Goal: Task Accomplishment & Management: Complete application form

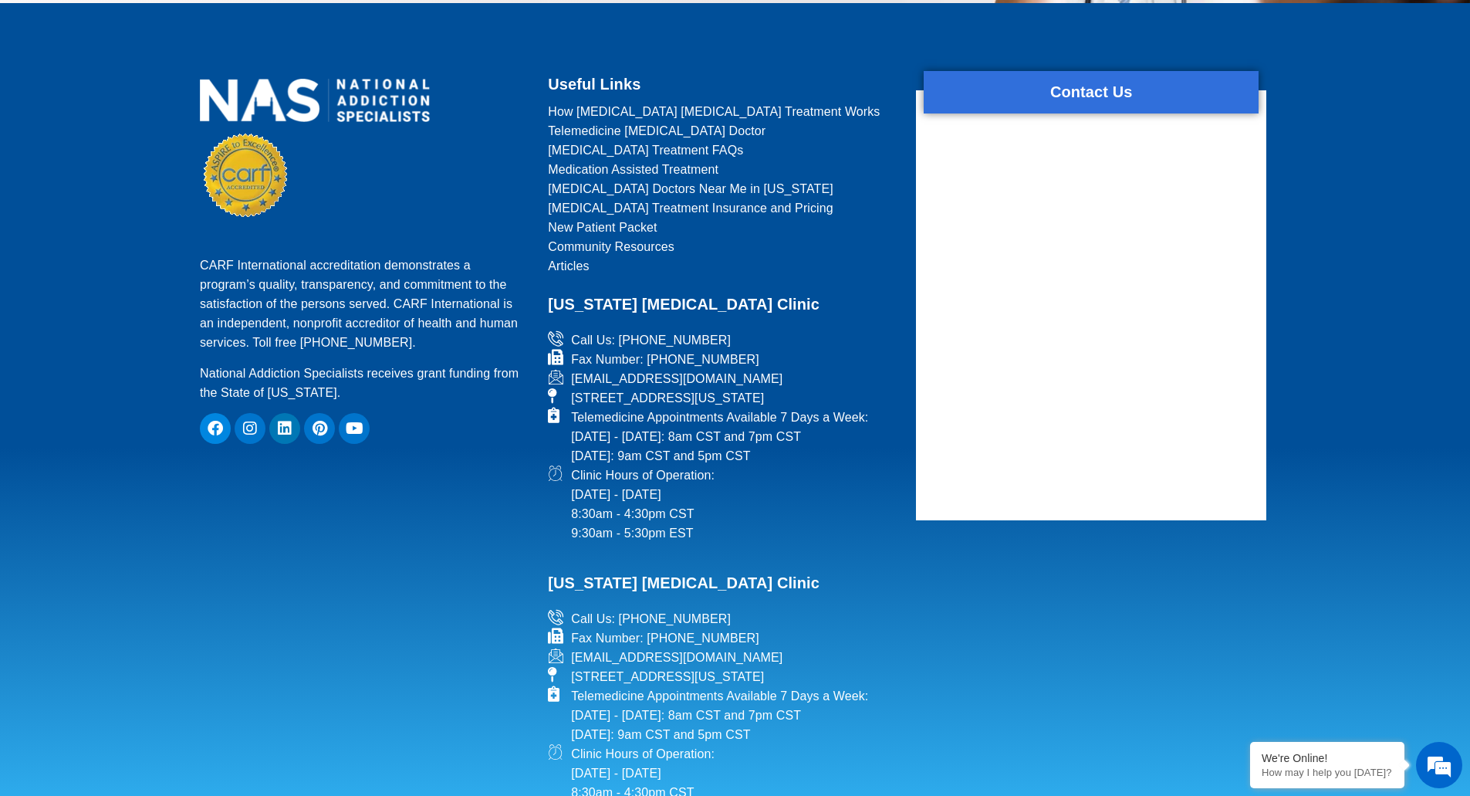
scroll to position [5172, 0]
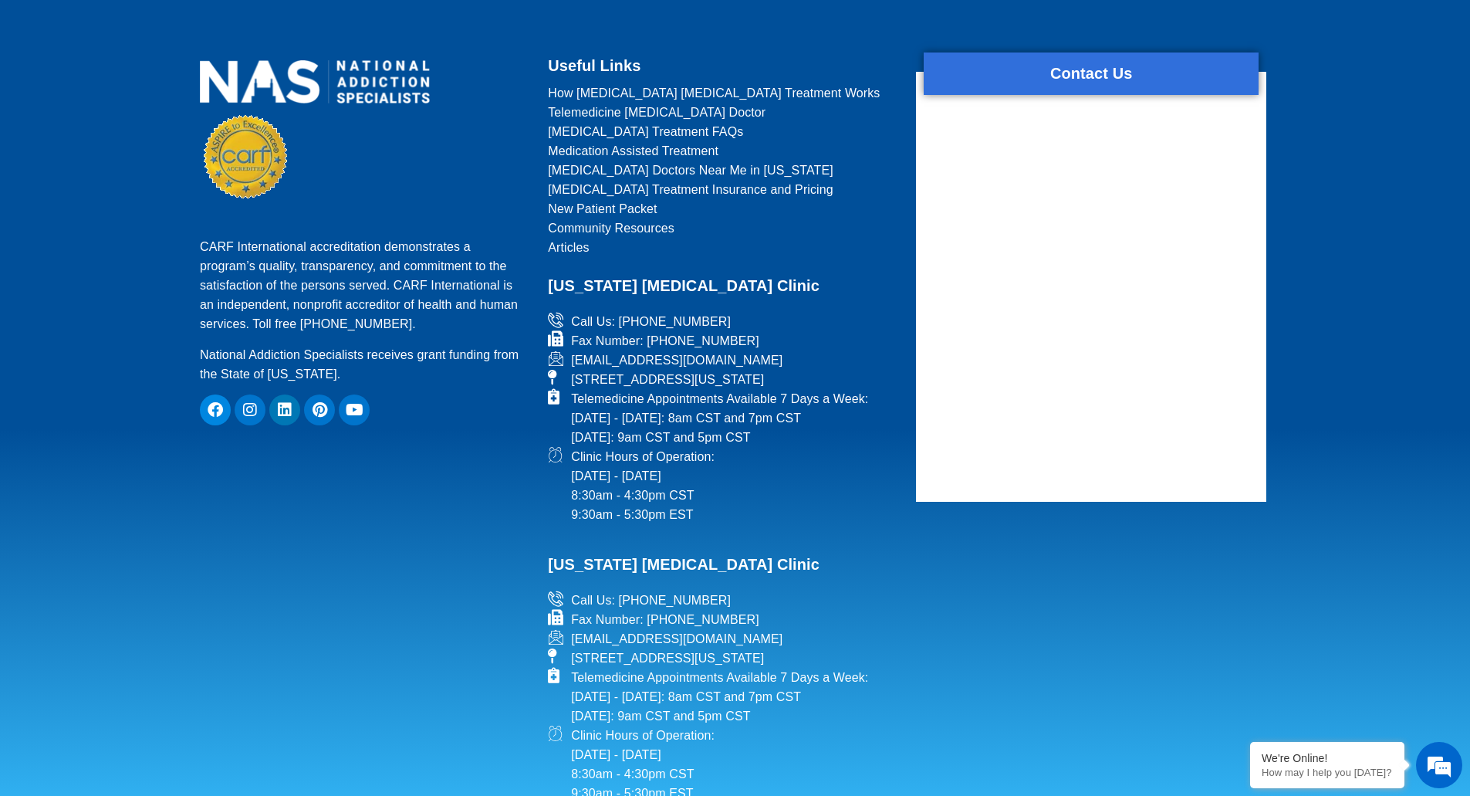
drag, startPoint x: 802, startPoint y: 521, endPoint x: 572, endPoint y: 517, distance: 230.1
click at [572, 629] on li "[EMAIL_ADDRESS][DOMAIN_NAME]" at bounding box center [722, 638] width 349 height 19
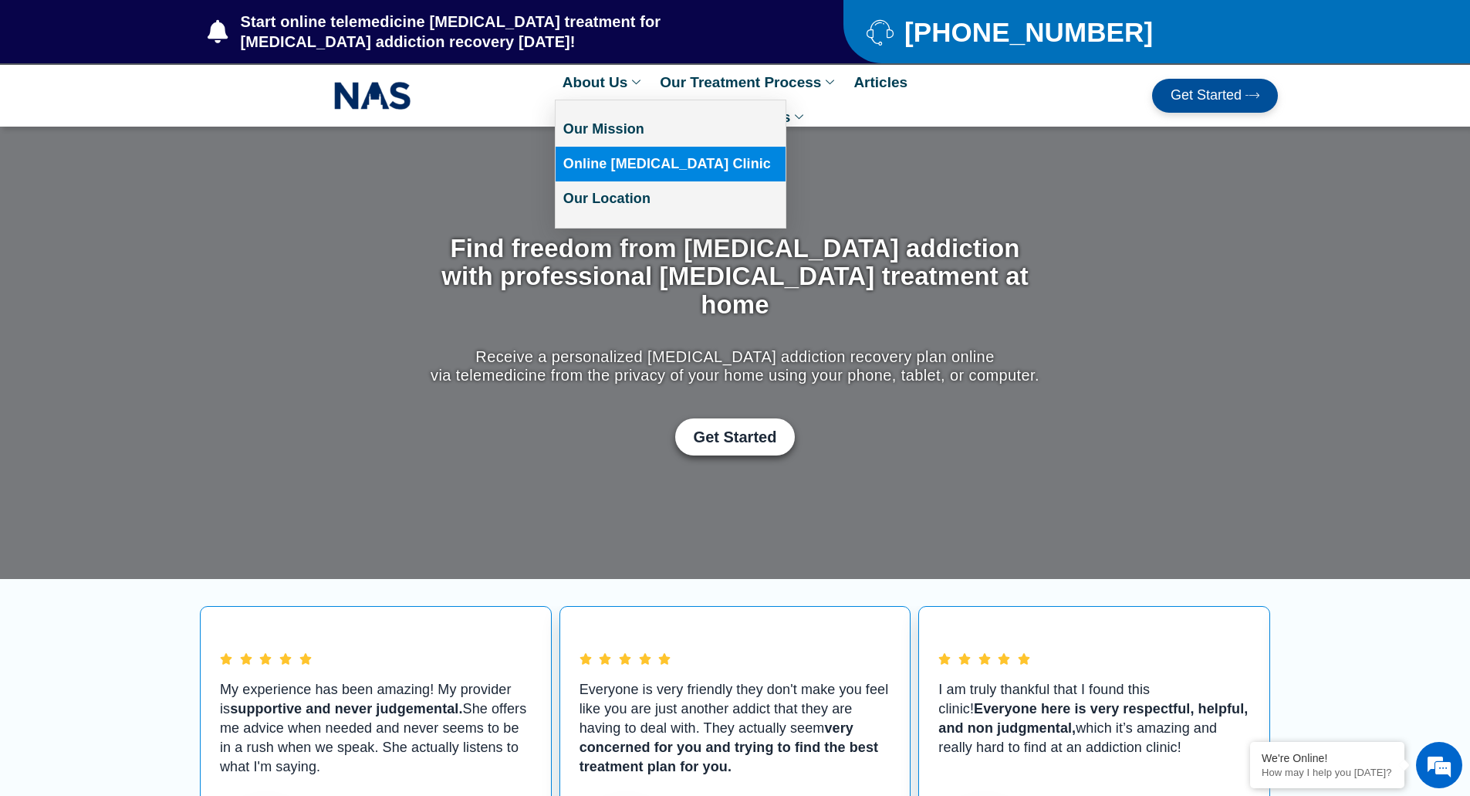
click at [619, 167] on link "Online [MEDICAL_DATA] Clinic" at bounding box center [671, 164] width 230 height 35
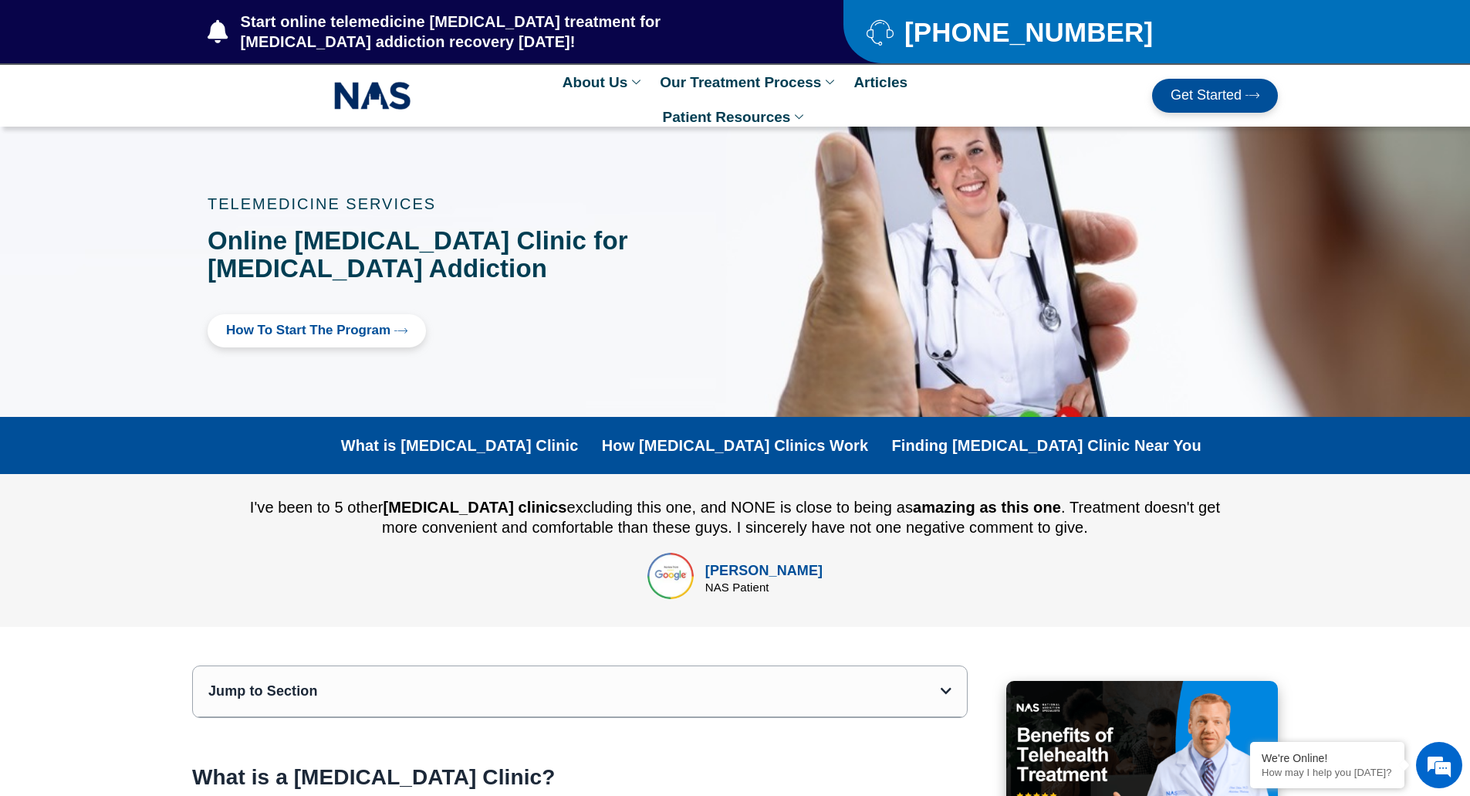
click at [384, 331] on span "How to Start the program" at bounding box center [308, 330] width 164 height 15
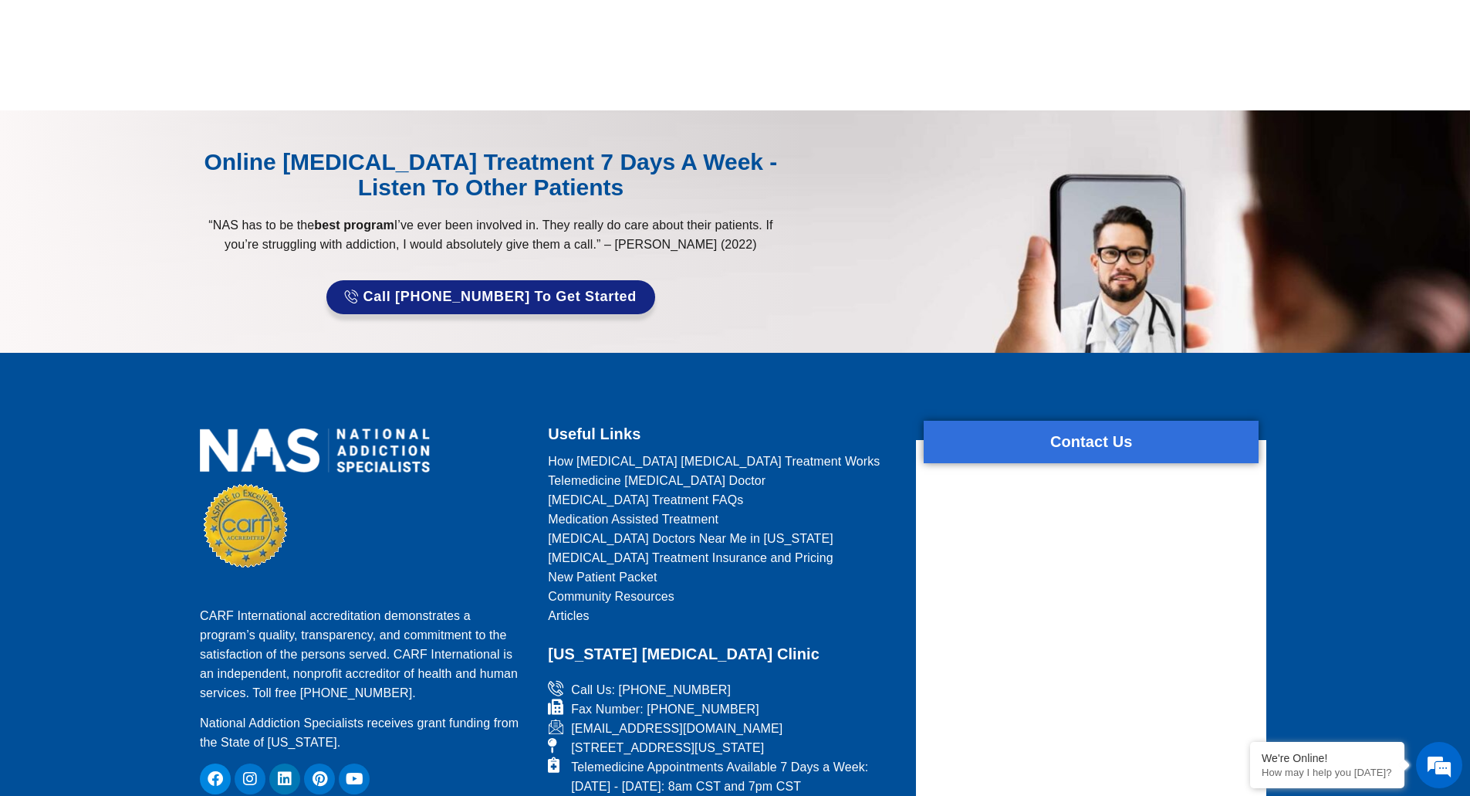
scroll to position [1003, 0]
